Goal: Task Accomplishment & Management: Manage account settings

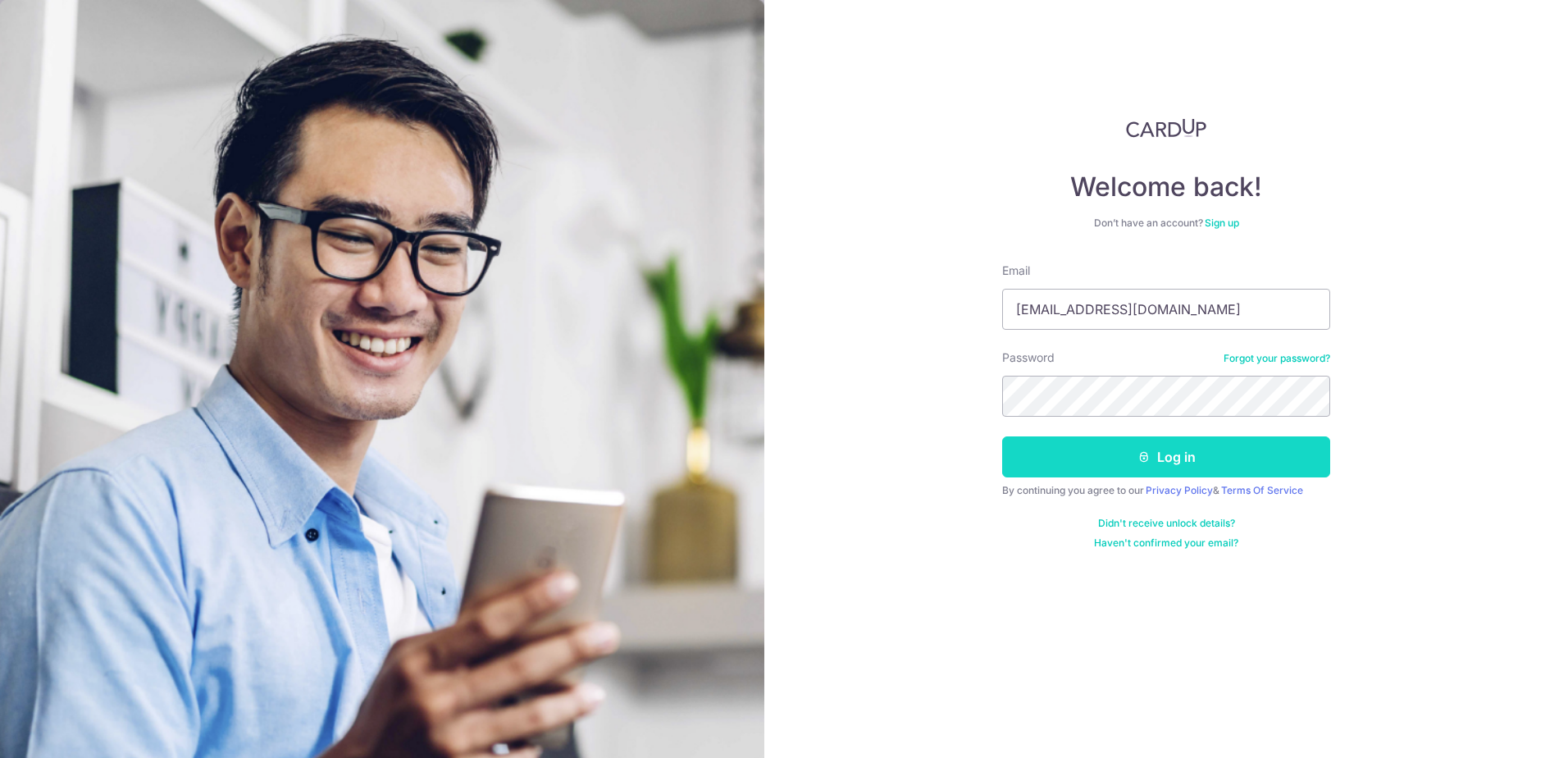
click at [1146, 463] on button "Log in" at bounding box center [1165, 456] width 328 height 41
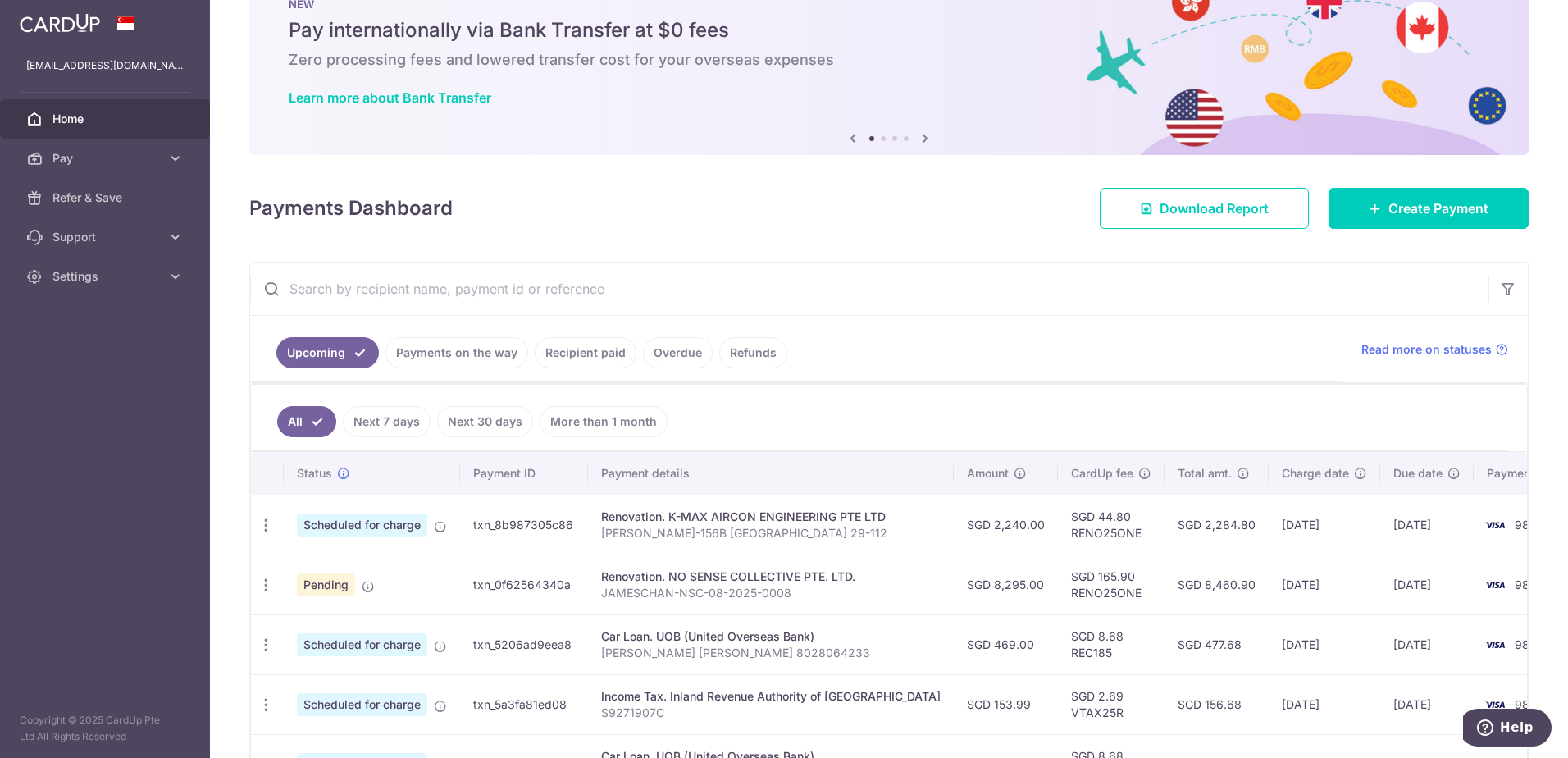
scroll to position [82, 0]
